Goal: Information Seeking & Learning: Learn about a topic

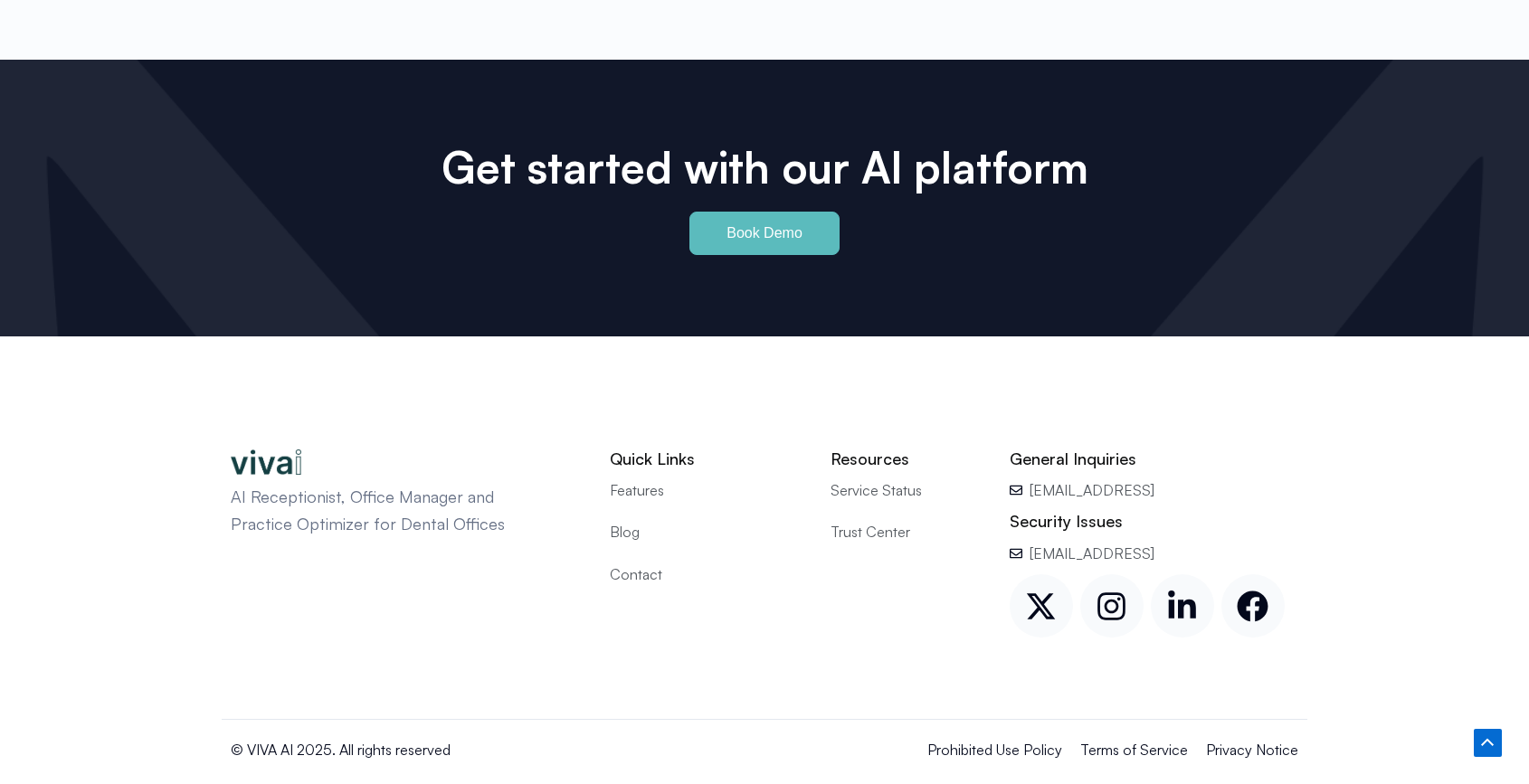
scroll to position [8474, 0]
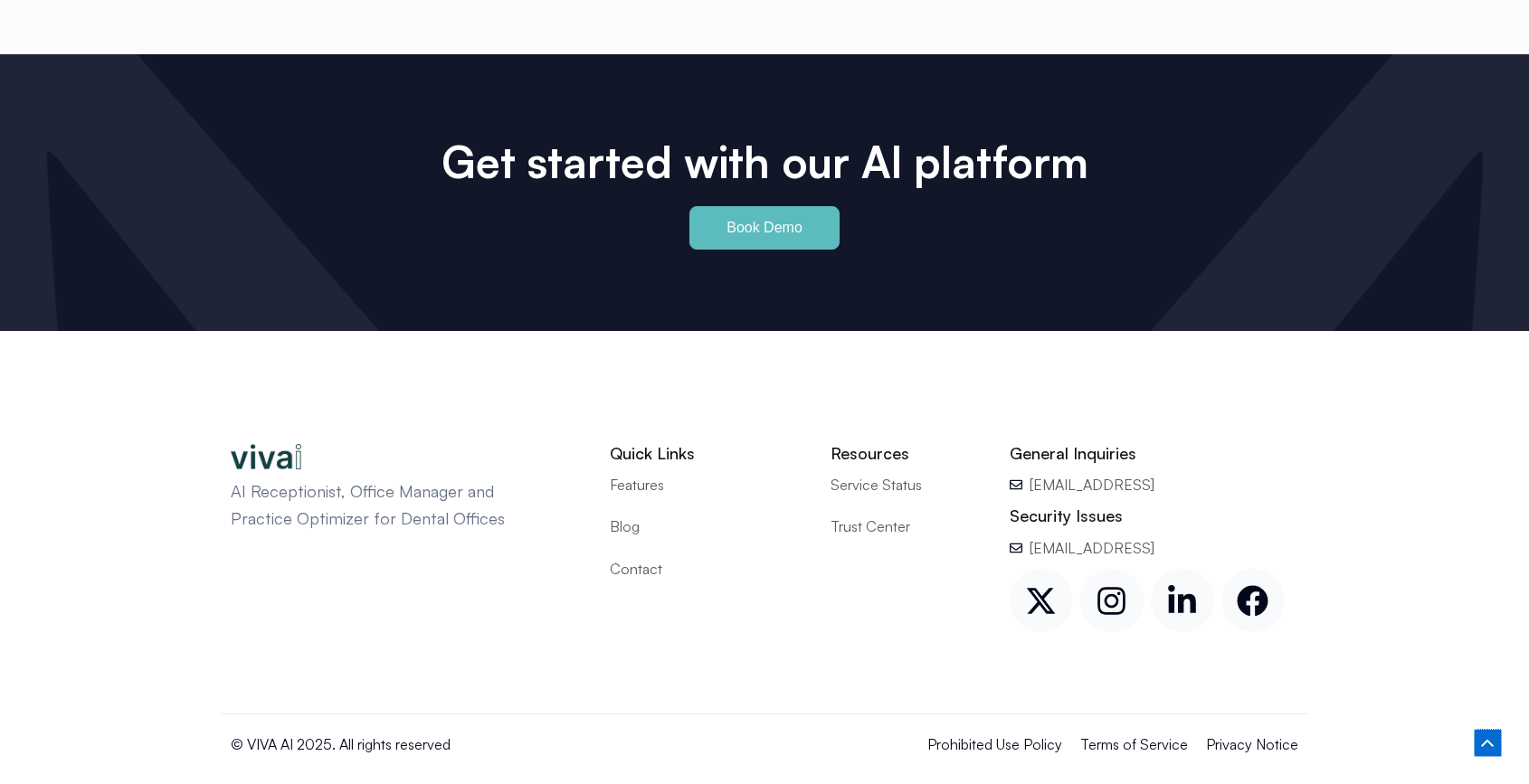
click at [1489, 743] on icon at bounding box center [1486, 742] width 13 height 7
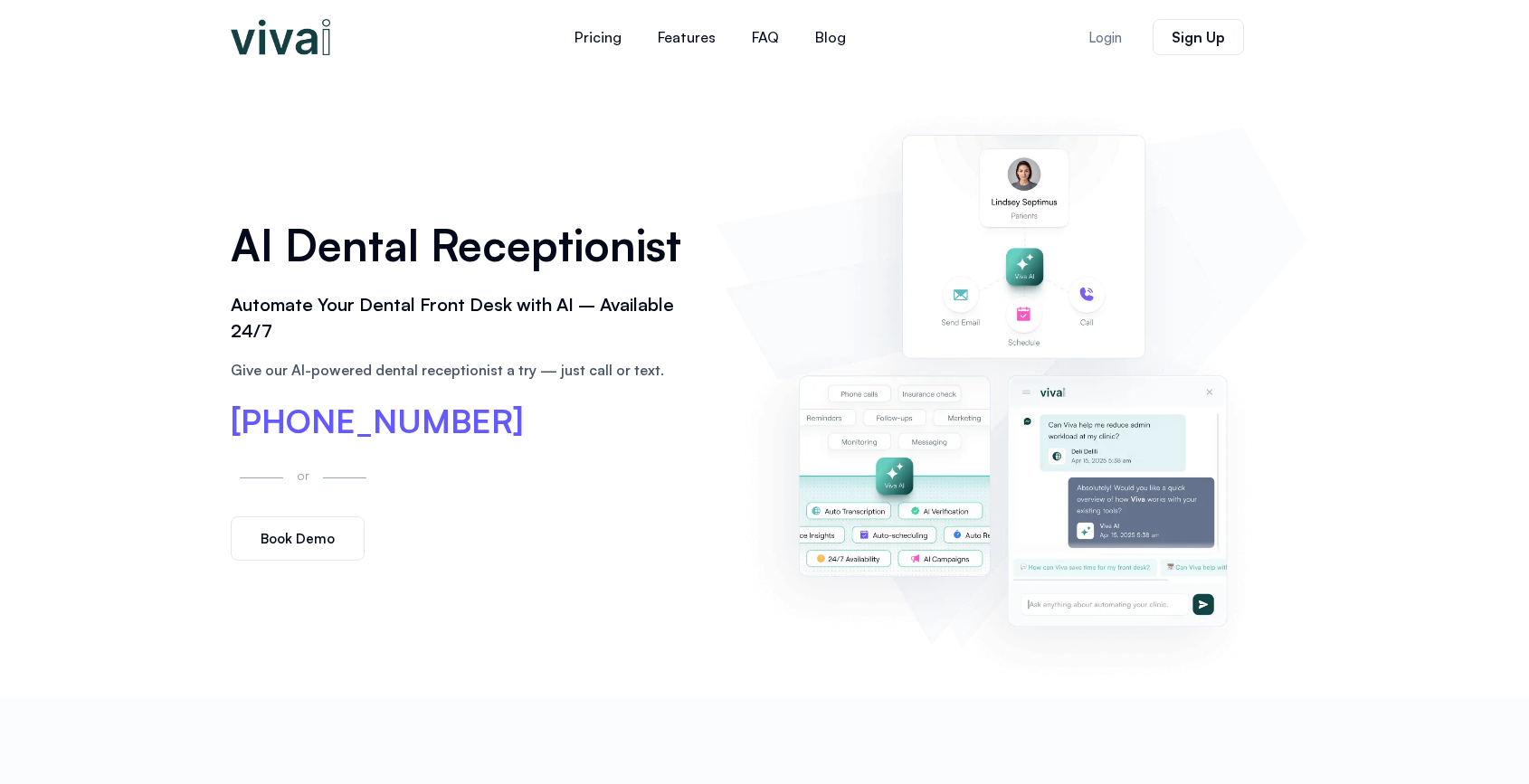
scroll to position [0, 0]
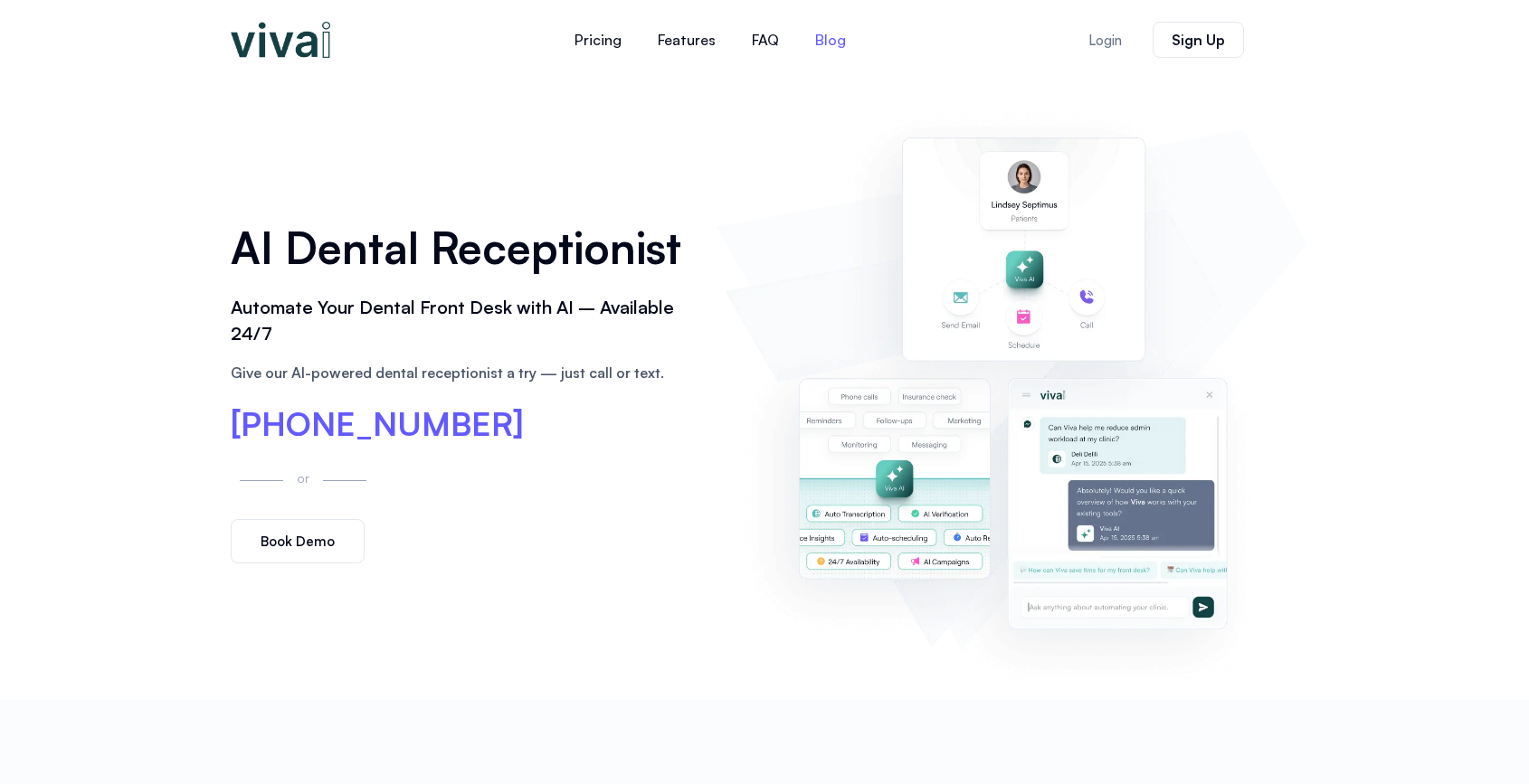
click at [842, 40] on link "Blog" at bounding box center [831, 40] width 67 height 44
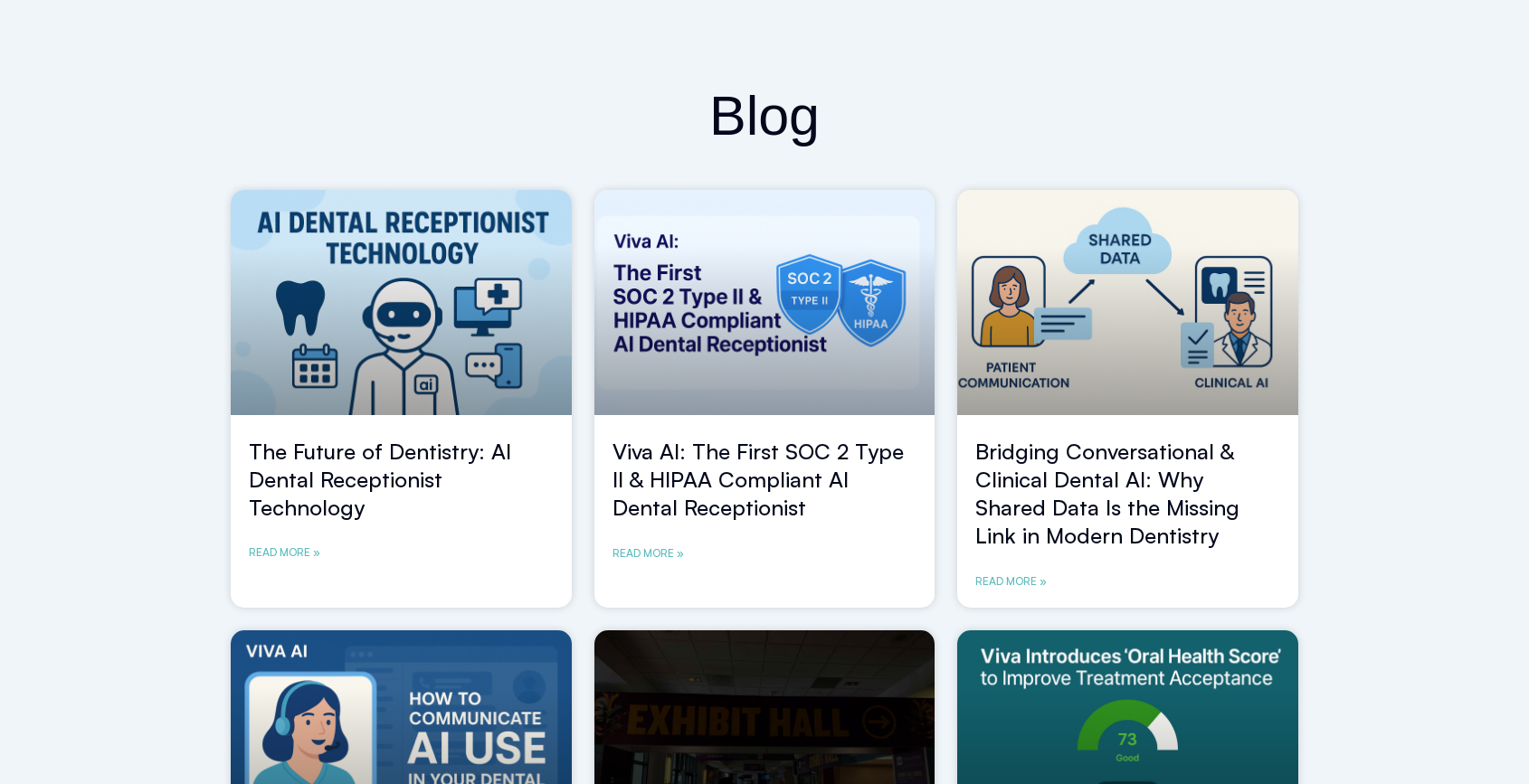
scroll to position [85, 0]
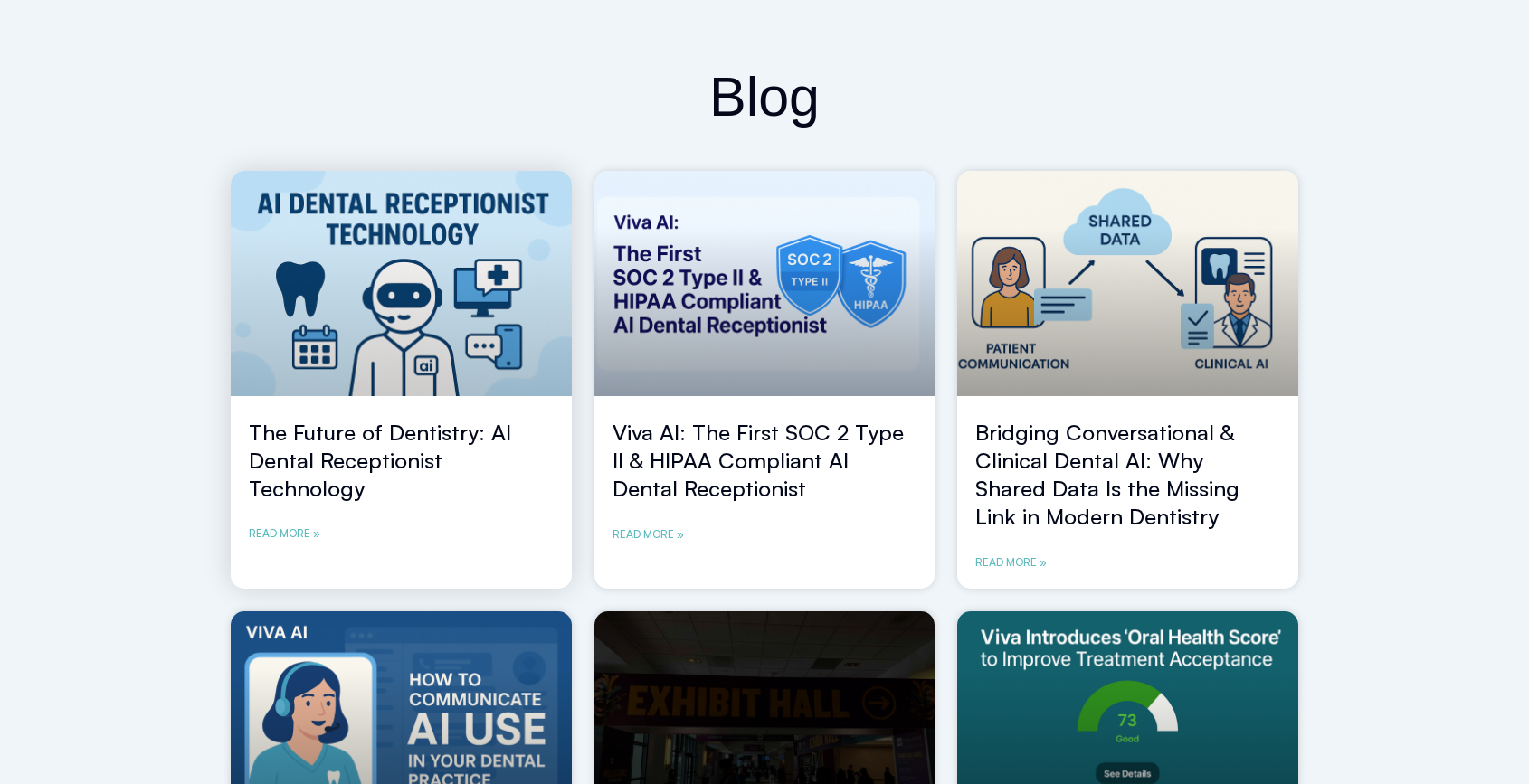
click at [426, 456] on link "The Future of Dentistry: AI Dental Receptionist Technology" at bounding box center [380, 460] width 262 height 83
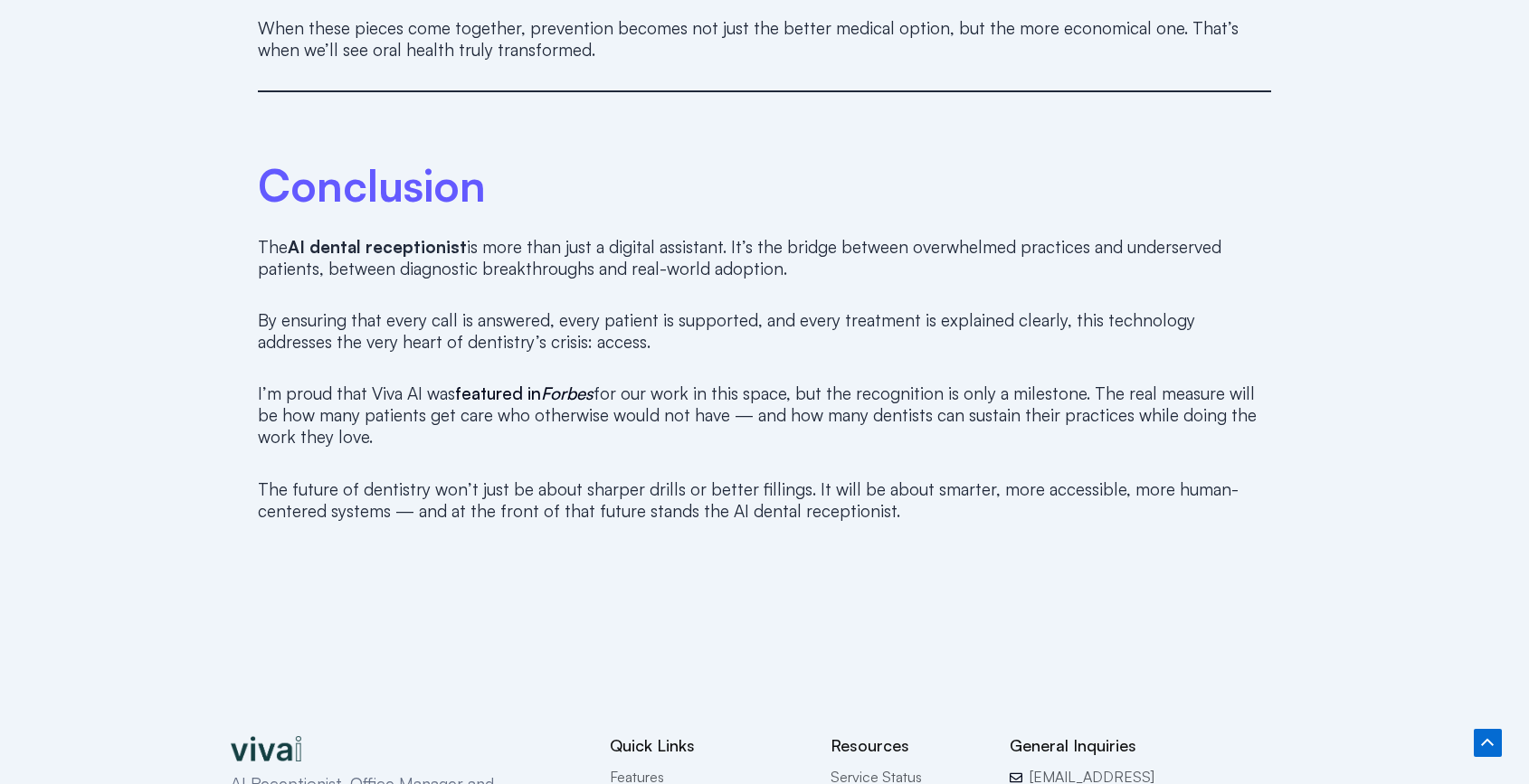
scroll to position [5038, 0]
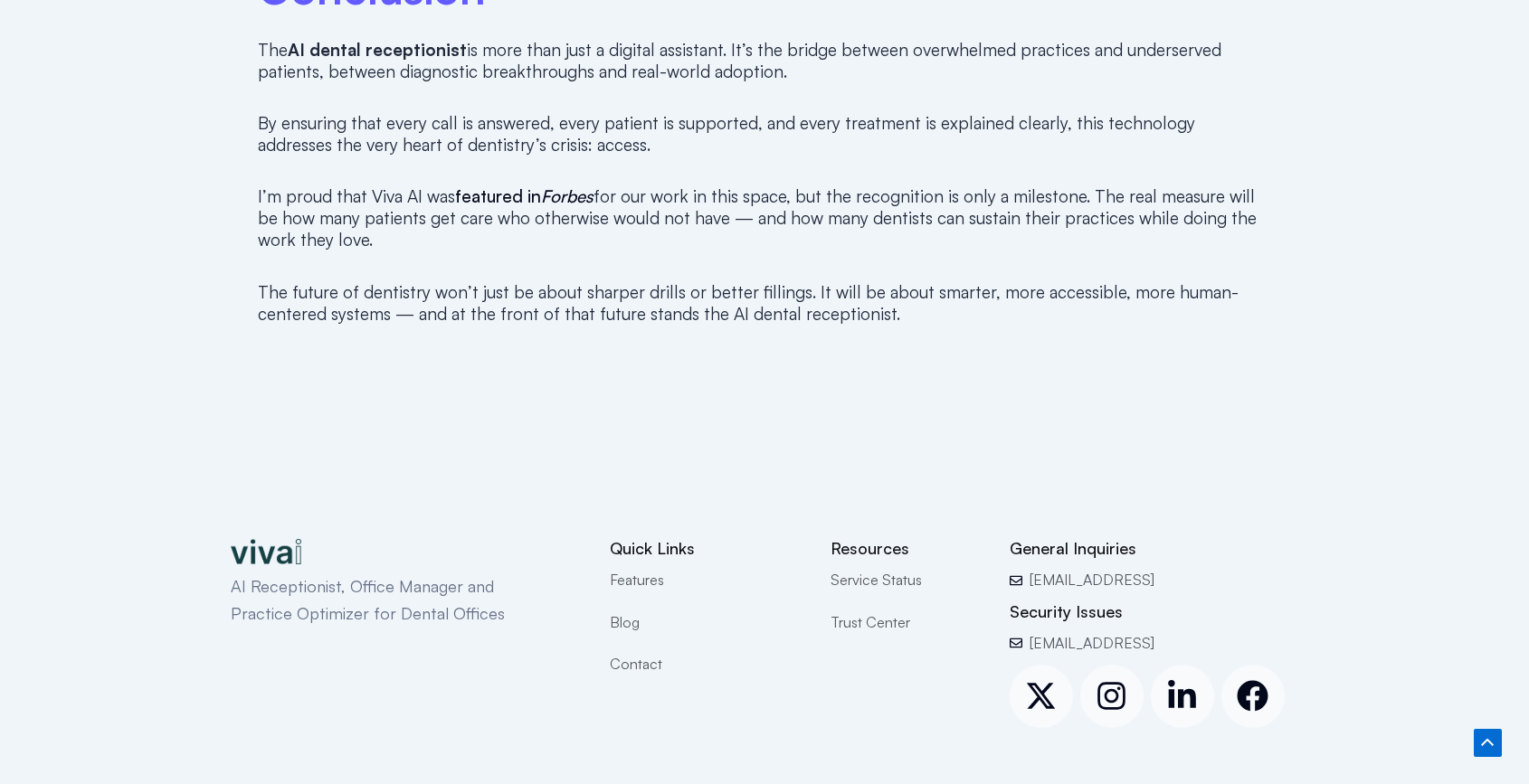
click at [887, 567] on span "Service Status" at bounding box center [876, 579] width 91 height 24
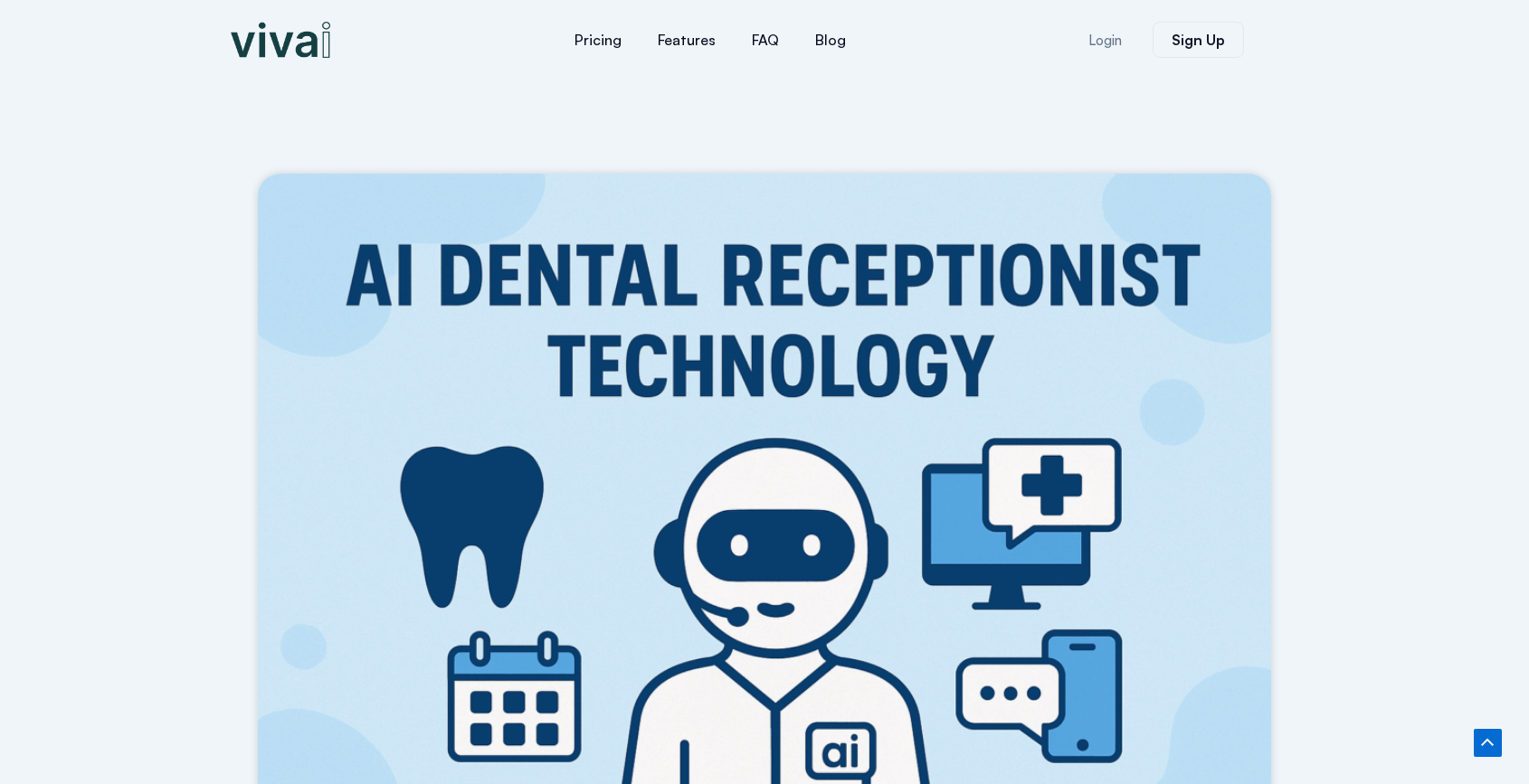
scroll to position [5038, 0]
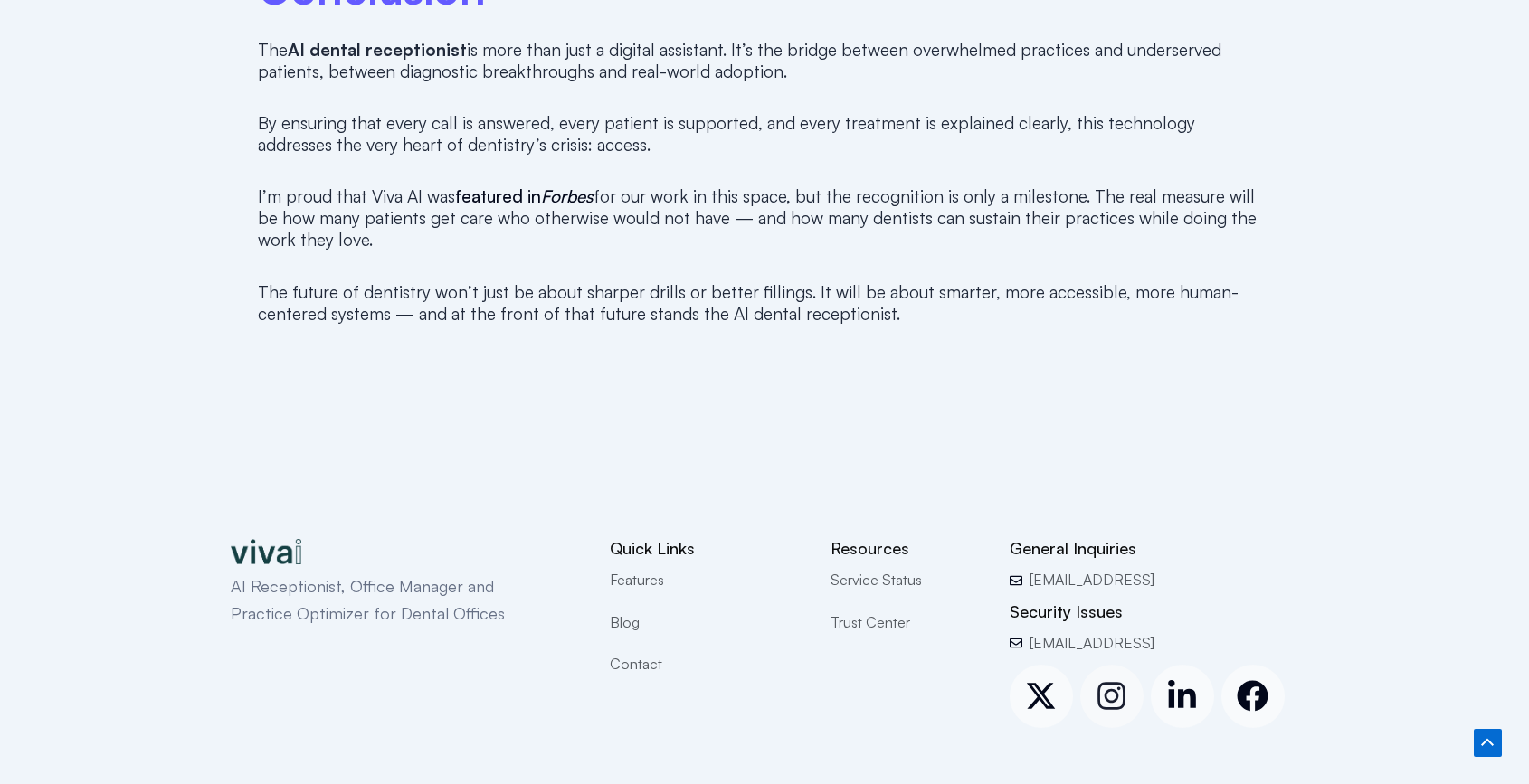
click at [1108, 680] on icon at bounding box center [1112, 696] width 32 height 32
click at [1044, 680] on icon at bounding box center [1040, 696] width 32 height 32
click at [1190, 680] on icon at bounding box center [1182, 696] width 32 height 32
